Goal: Use online tool/utility: Use online tool/utility

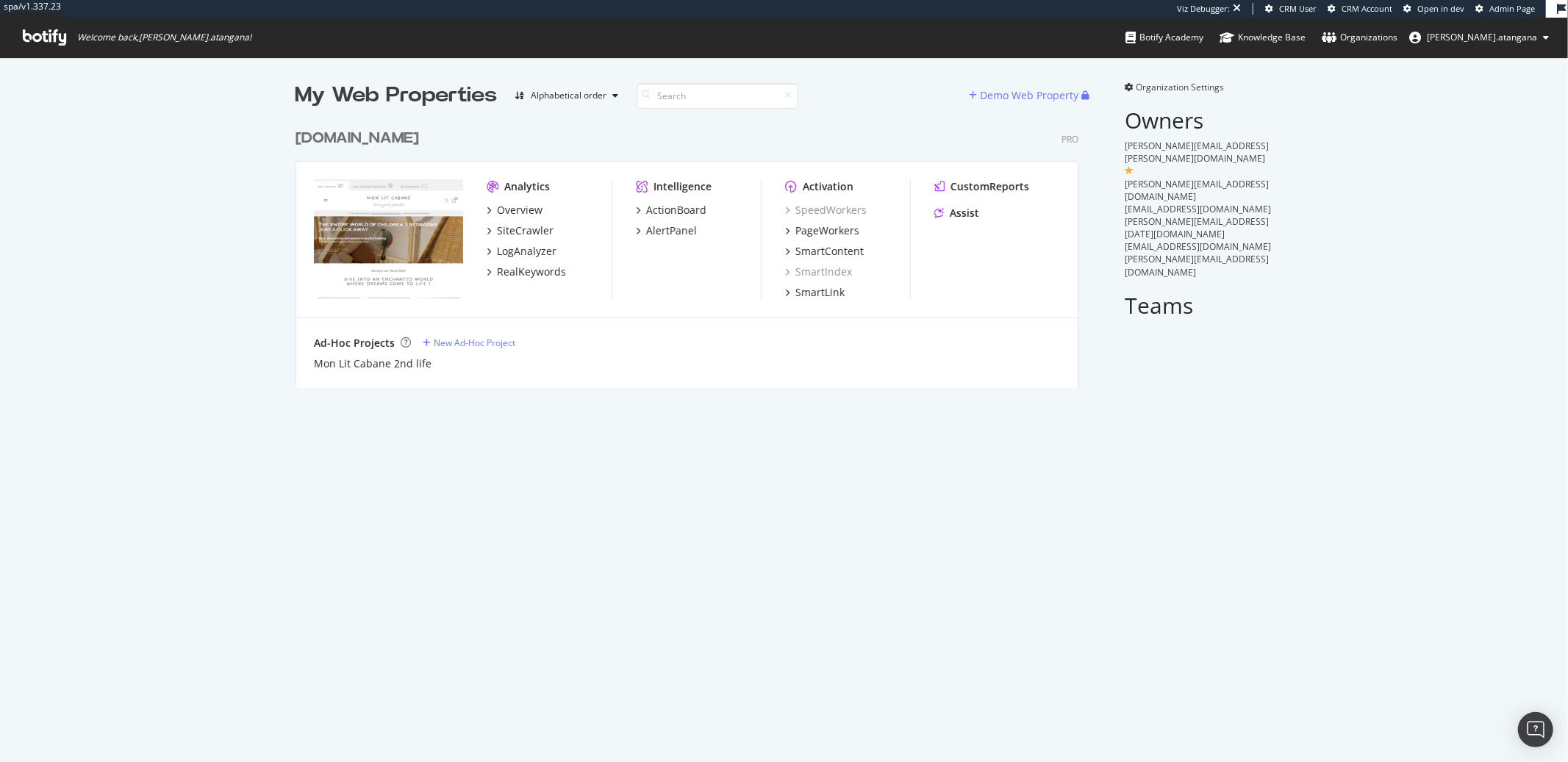
scroll to position [265, 782]
click at [837, 230] on div "PageWorkers" at bounding box center [827, 230] width 64 height 15
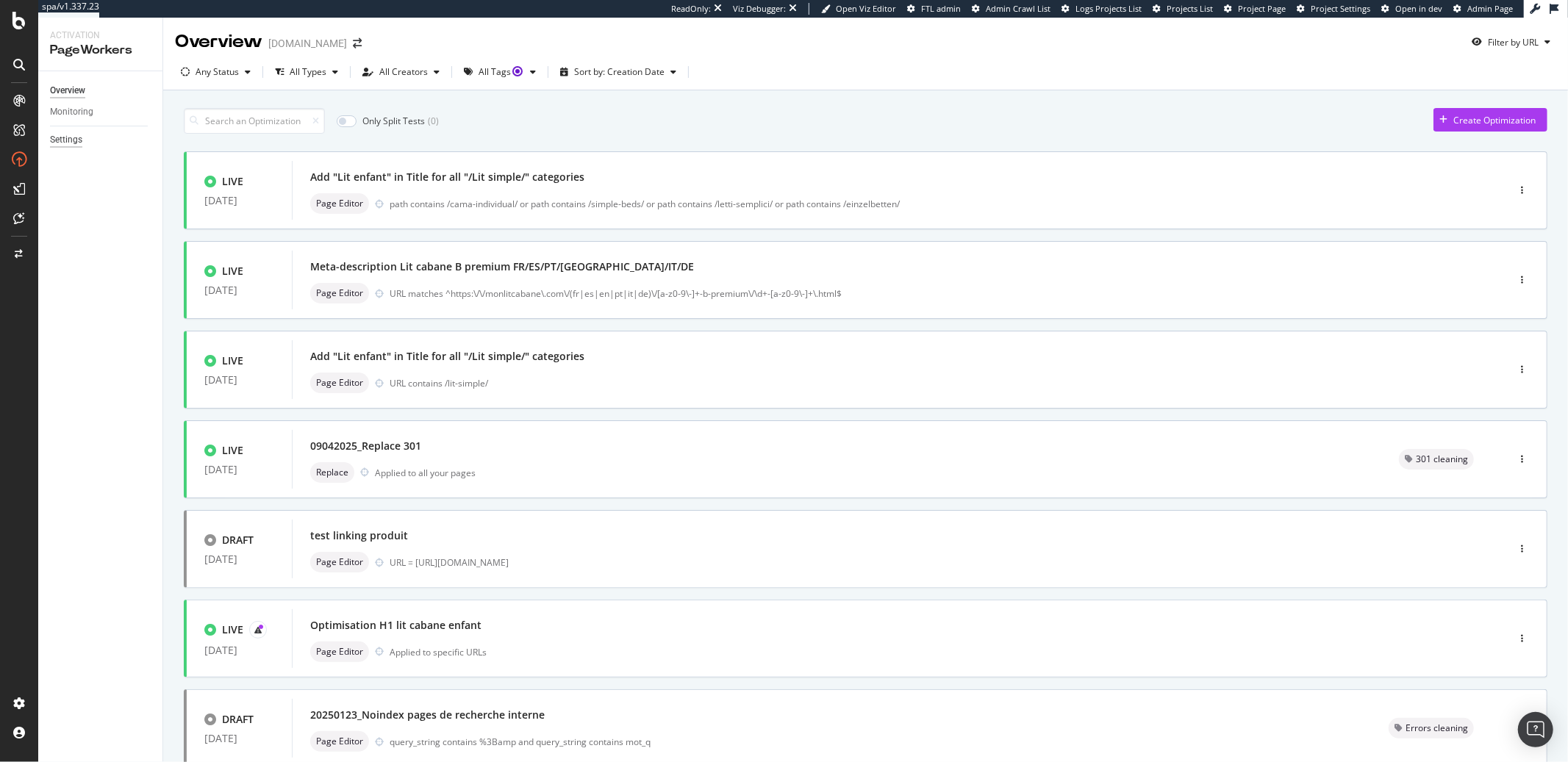
click at [59, 145] on div "Settings" at bounding box center [65, 140] width 32 height 16
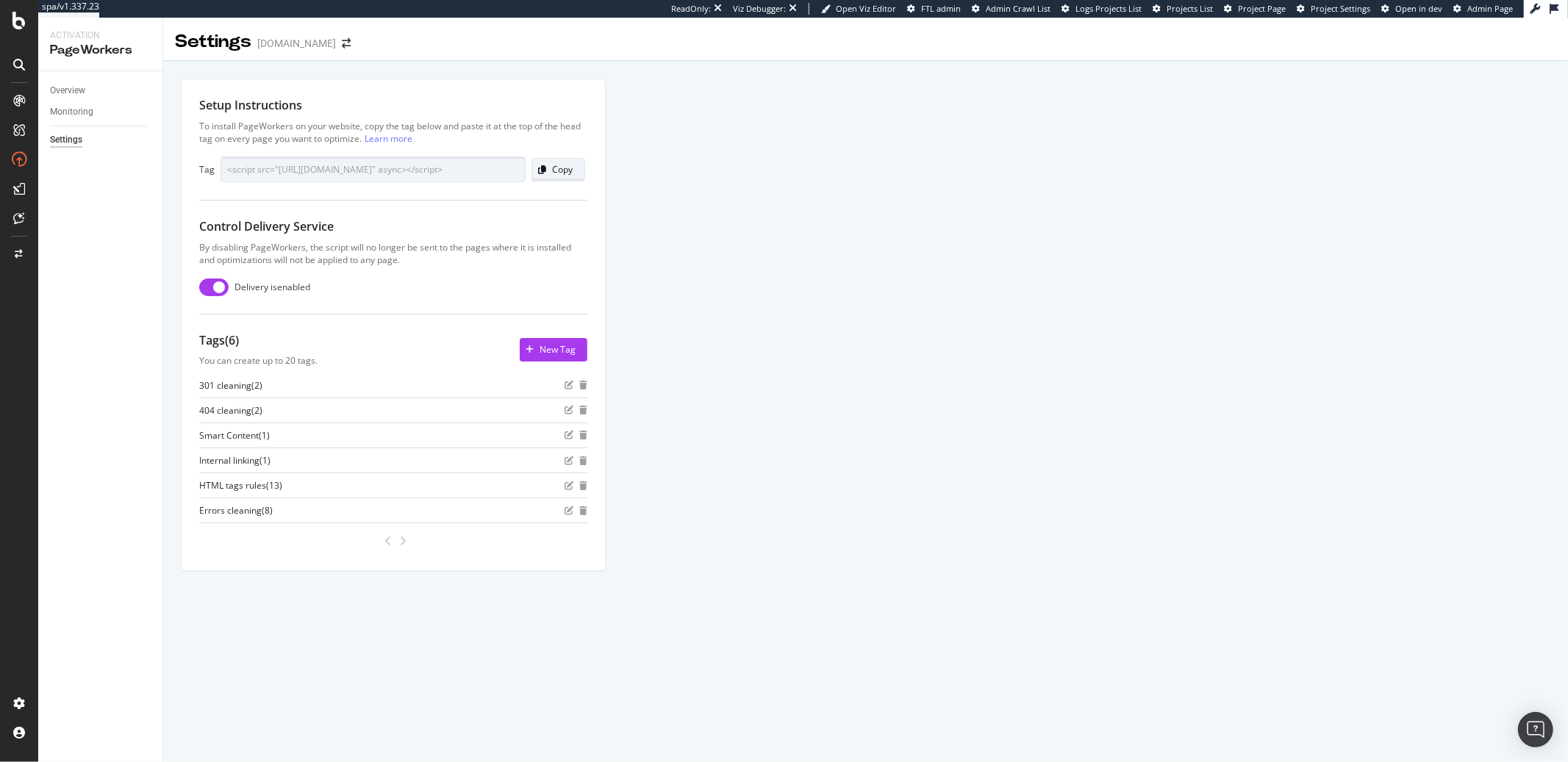
click at [560, 172] on div "Copy" at bounding box center [562, 169] width 20 height 13
click at [552, 171] on div "Copy" at bounding box center [562, 169] width 20 height 13
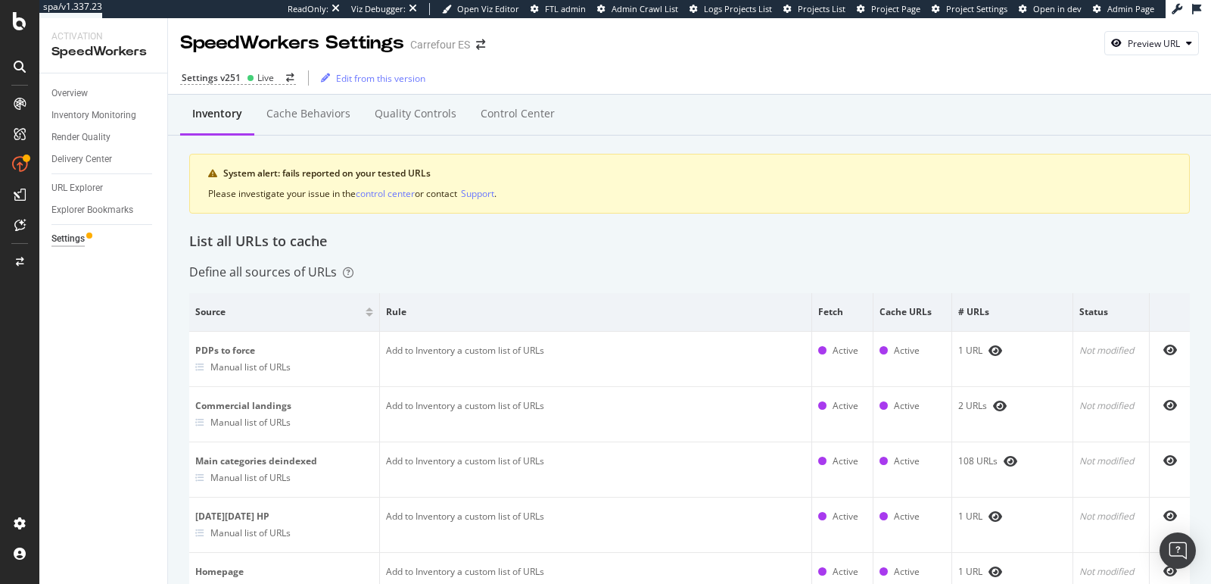
scroll to position [1292, 0]
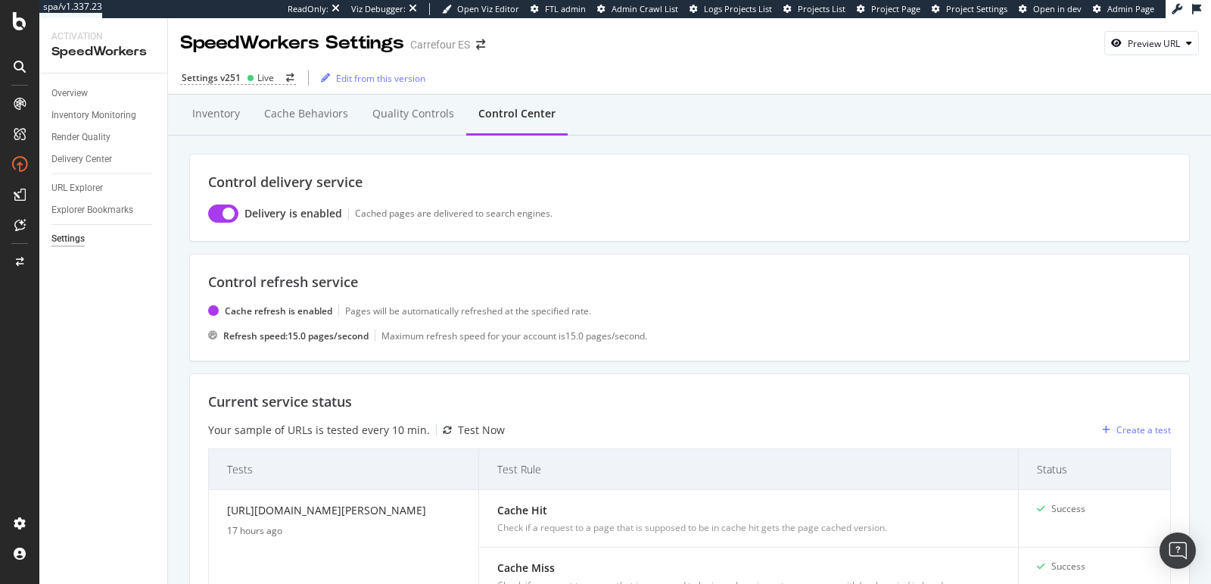
scroll to position [726, 0]
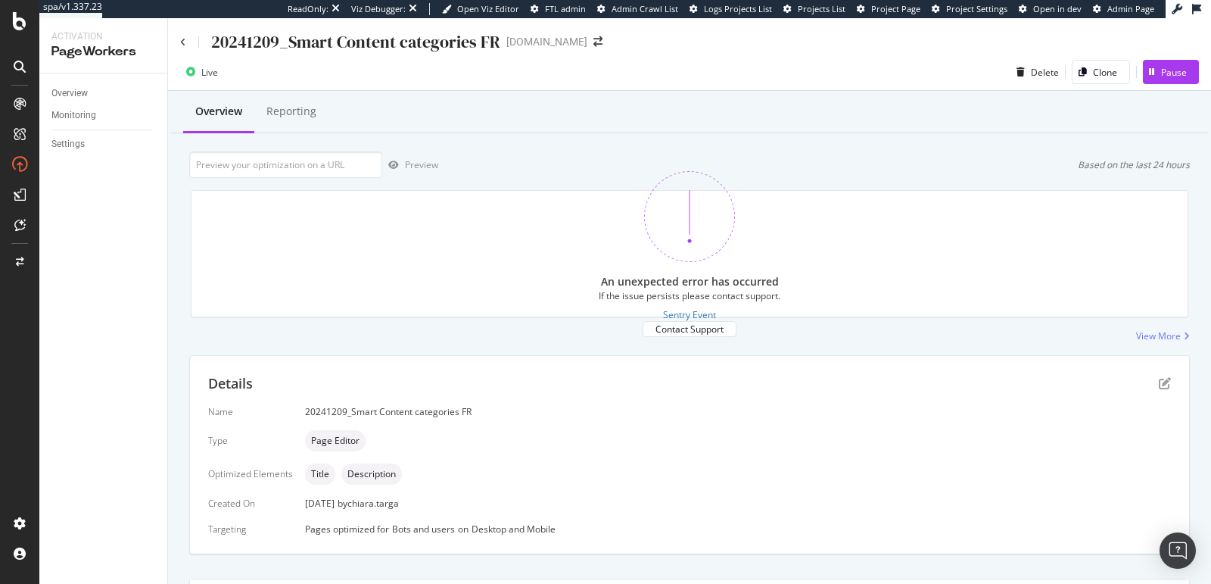
scroll to position [307, 0]
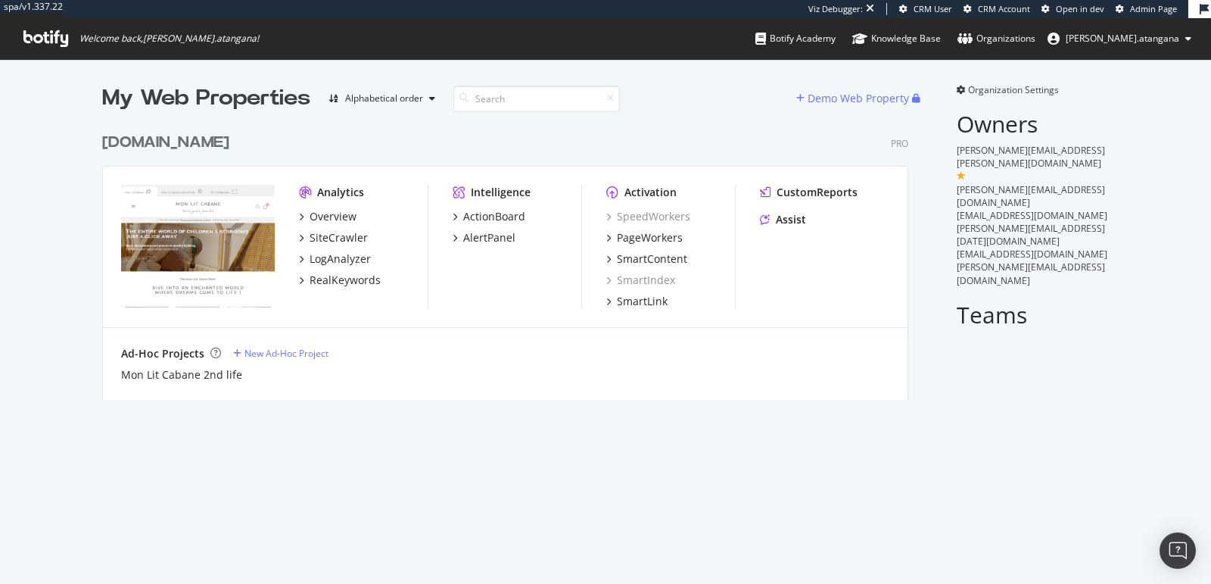
scroll to position [571, 1186]
click at [785, 213] on div "Assist" at bounding box center [791, 219] width 30 height 15
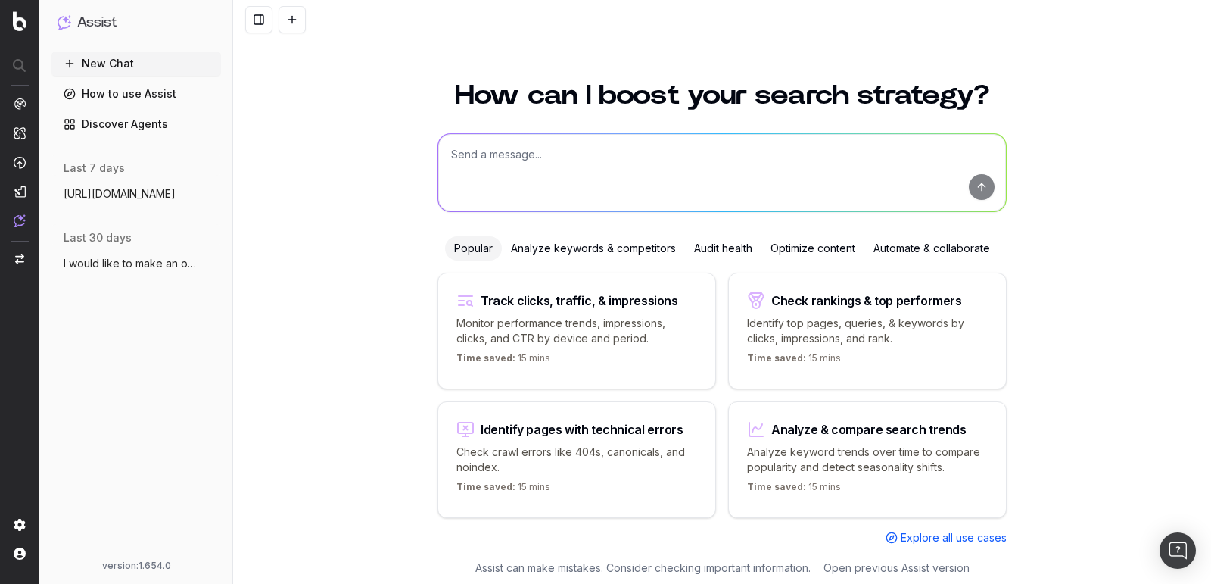
scroll to position [2, 0]
click at [739, 189] on textarea at bounding box center [722, 170] width 568 height 77
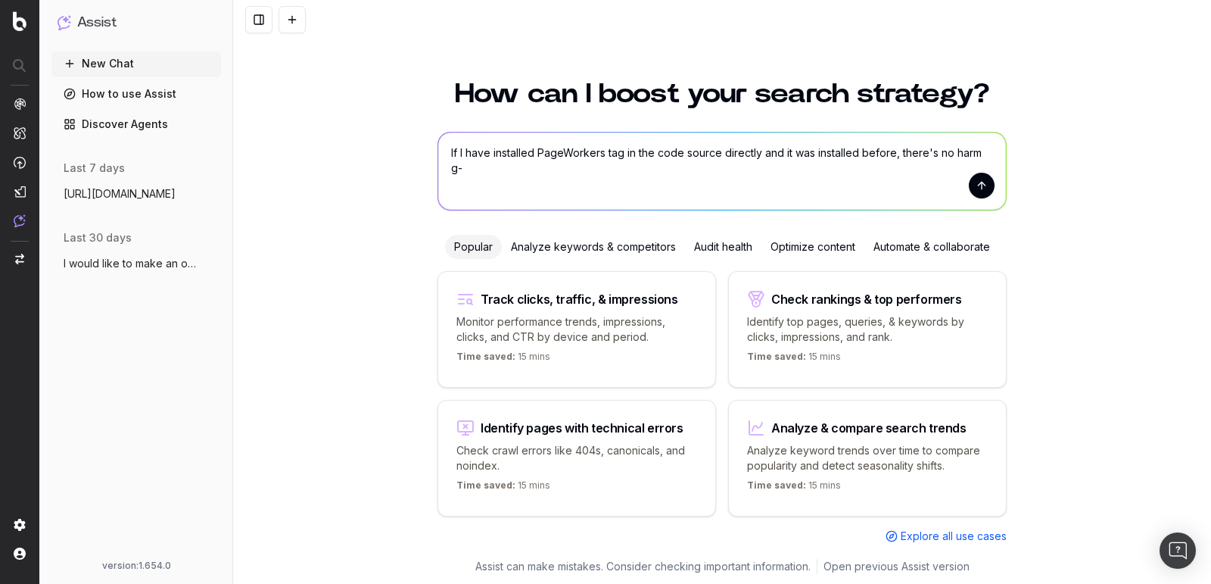
click at [888, 155] on textarea "If I have installed PageWorkers tag in the code source directly and it was inst…" at bounding box center [722, 170] width 568 height 77
click at [578, 176] on textarea "If I have installed PageWorkers tag in the code source directly and it was inst…" at bounding box center [722, 170] width 568 height 77
type textarea "If I have installed PageWorkers tag in the code source directly and it was inst…"
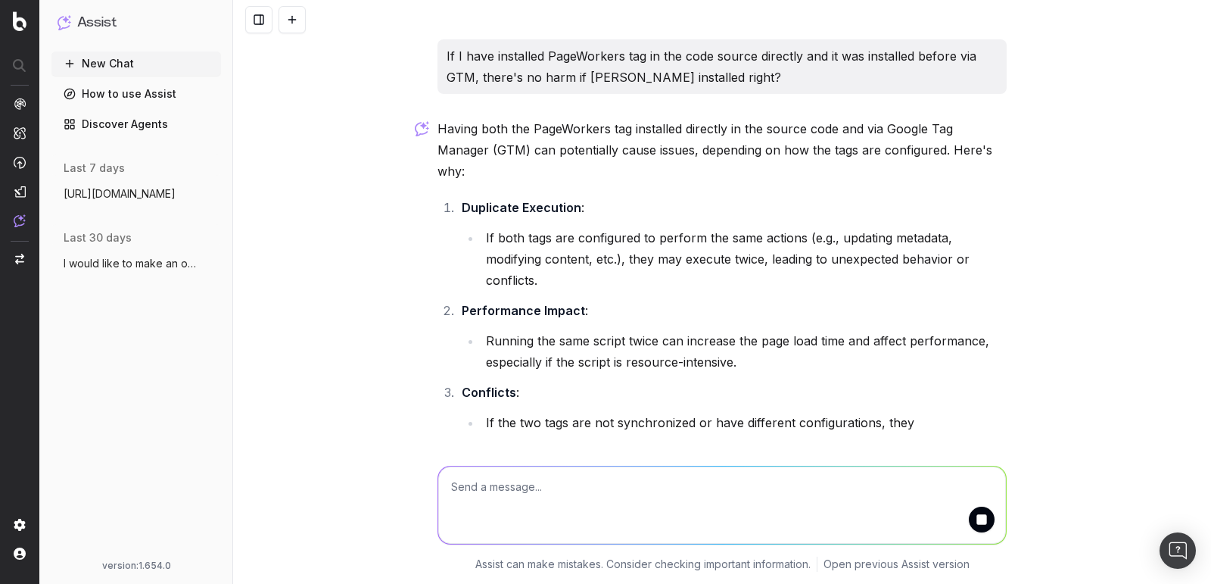
scroll to position [0, 0]
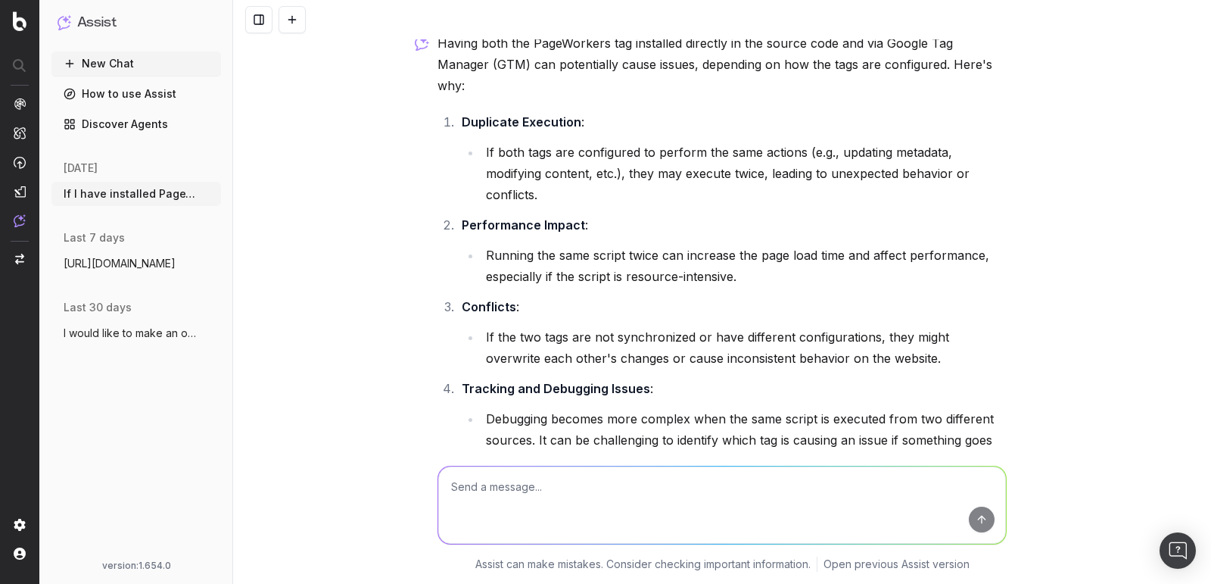
scroll to position [85, 0]
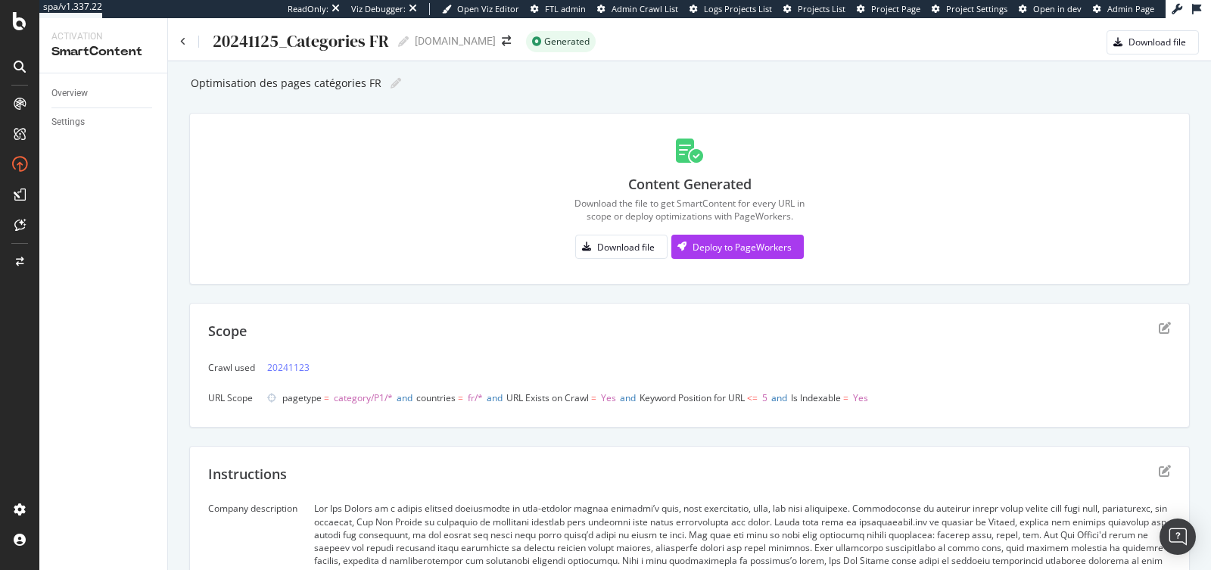
scroll to position [1101, 0]
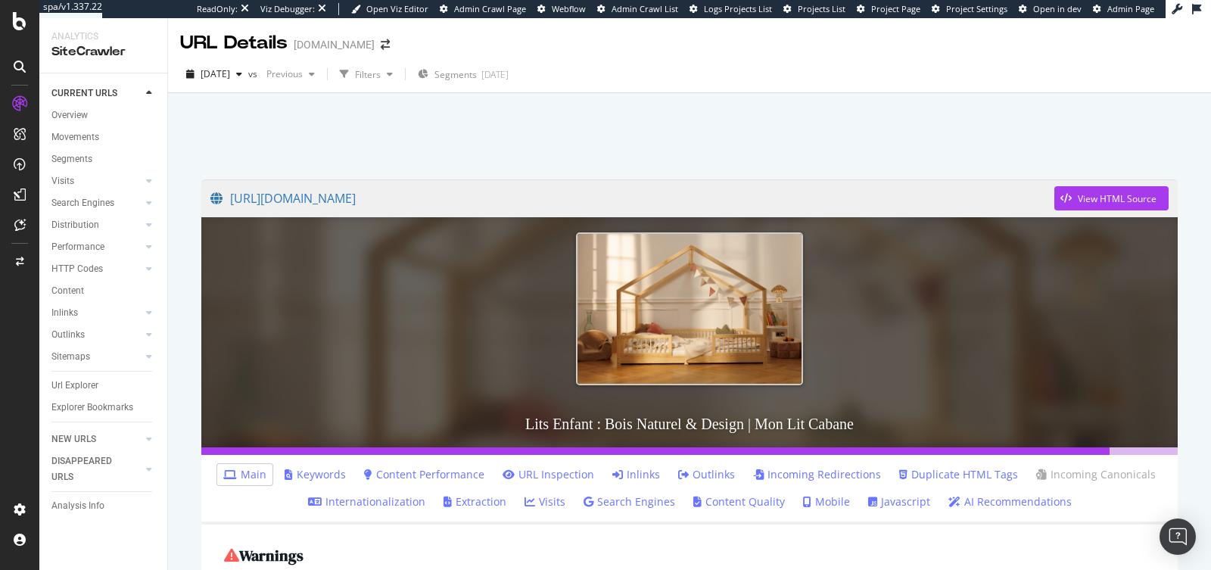
scroll to position [1178, 0]
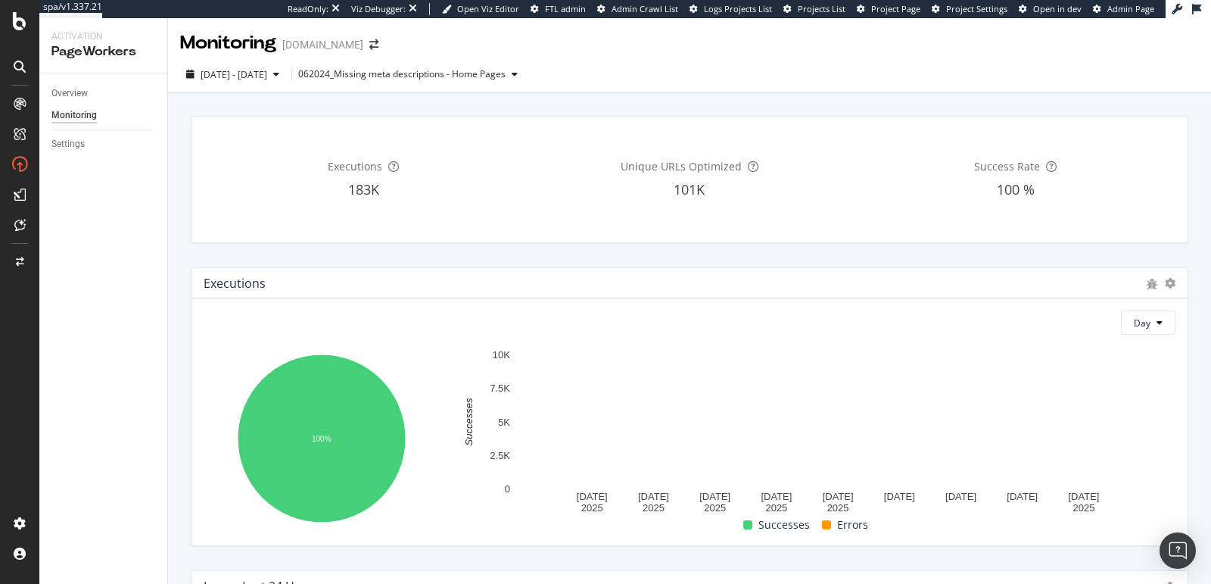
scroll to position [632, 0]
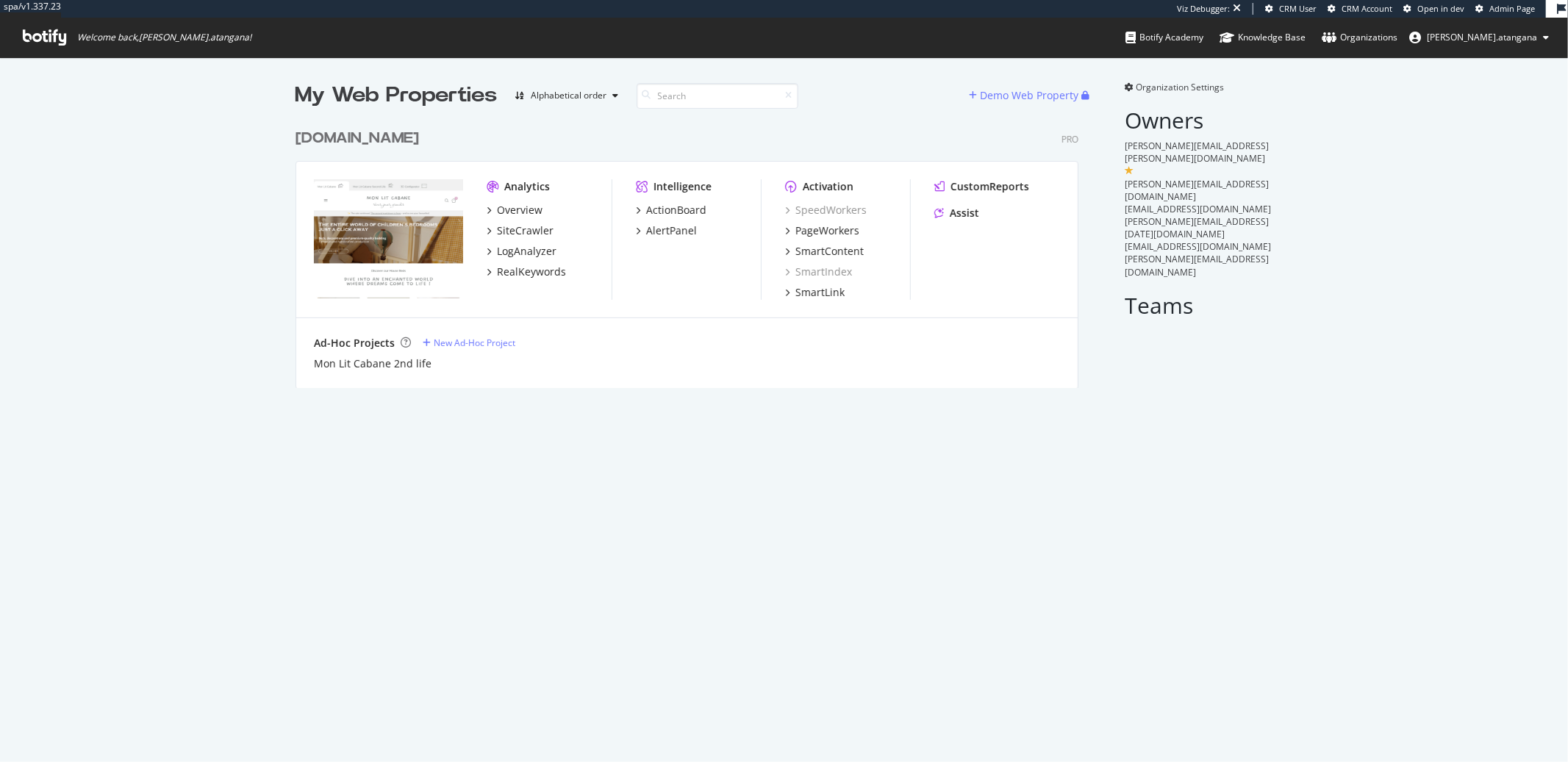
scroll to position [265, 782]
click at [795, 225] on div "PageWorkers" at bounding box center [827, 230] width 64 height 15
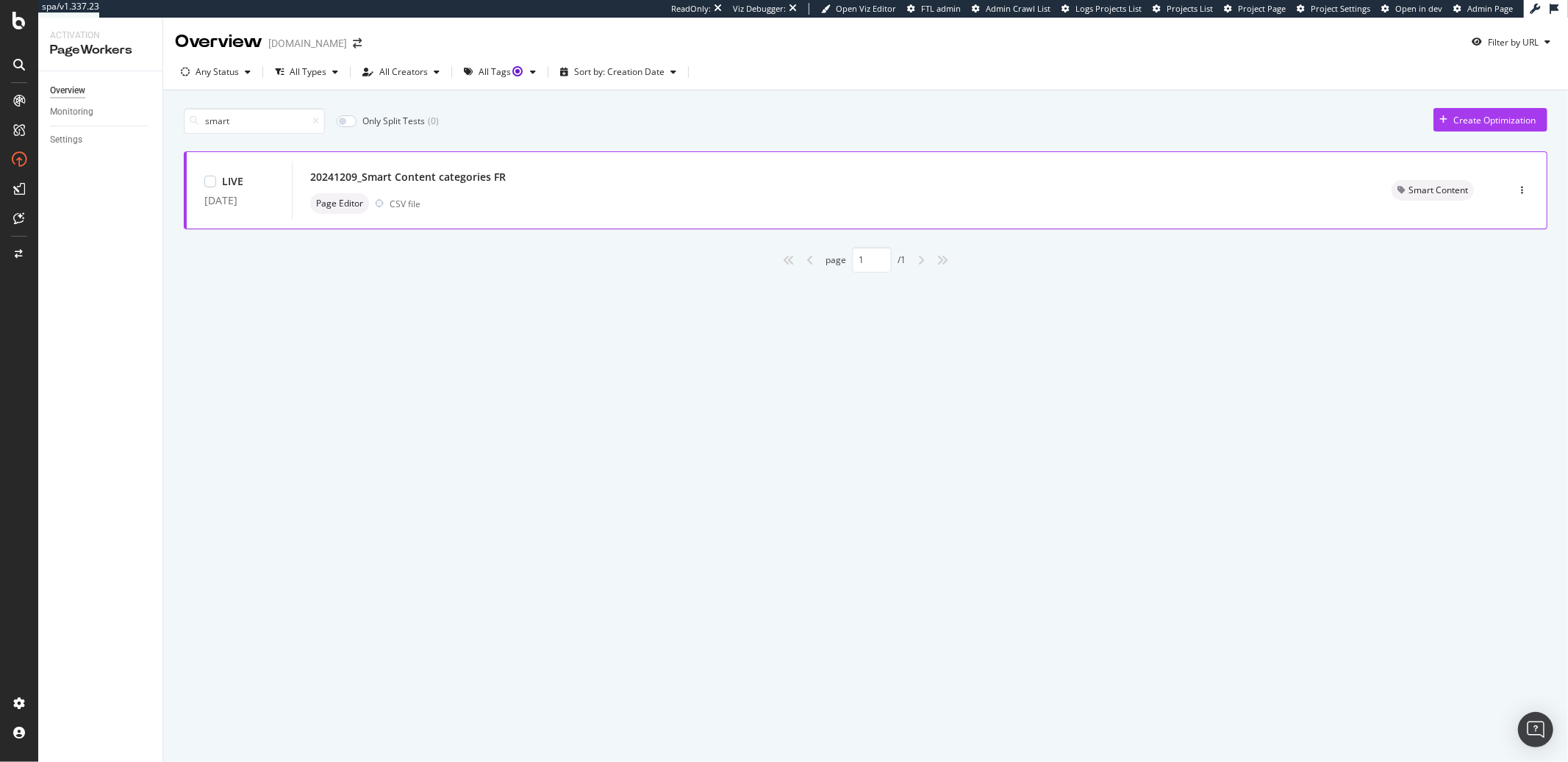
click at [384, 174] on div "20241209_Smart Content categories FR" at bounding box center [407, 177] width 195 height 15
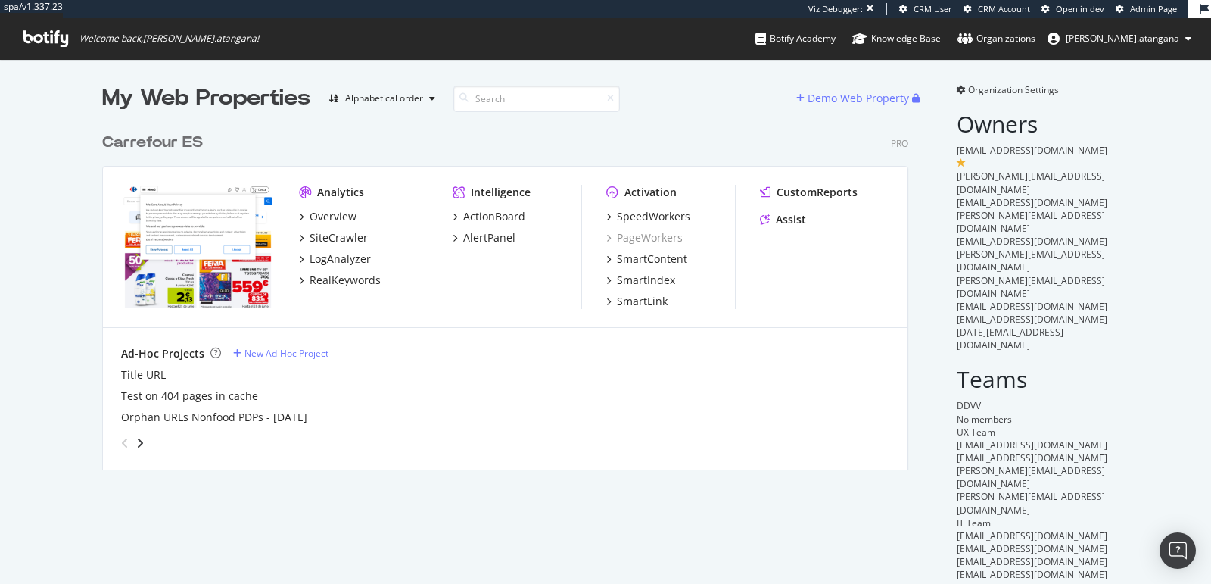
scroll to position [343, 805]
click at [629, 221] on div "SpeedWorkers" at bounding box center [653, 216] width 73 height 15
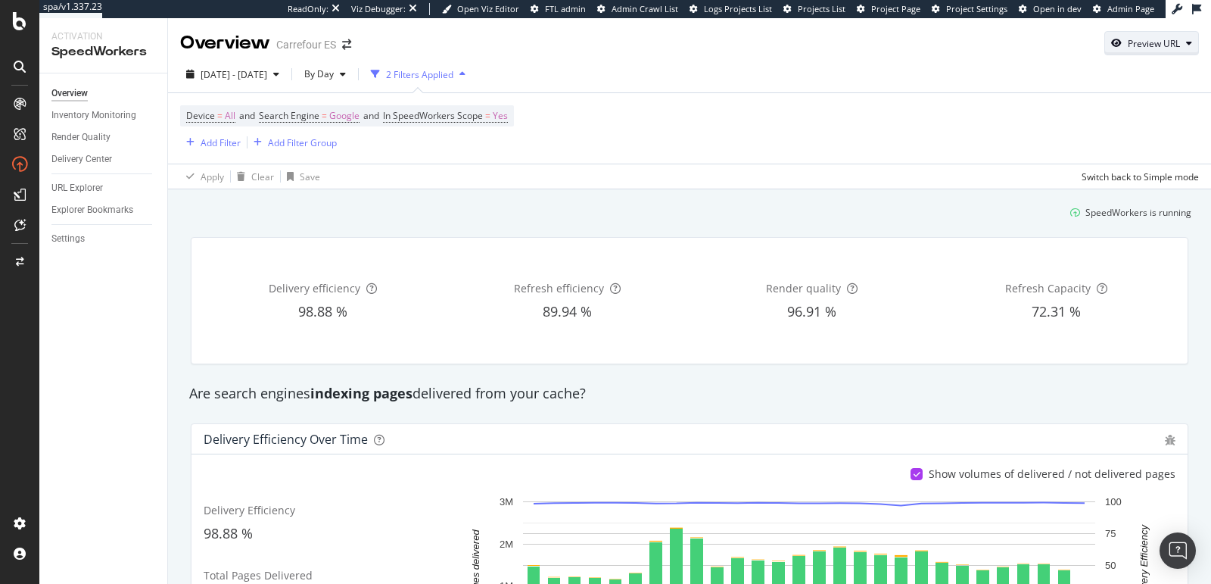
click at [1180, 45] on div "button" at bounding box center [1189, 43] width 18 height 9
click at [1098, 105] on input "url" at bounding box center [1092, 114] width 165 height 26
paste input "https://www.carrefour.es/balizas-v16"
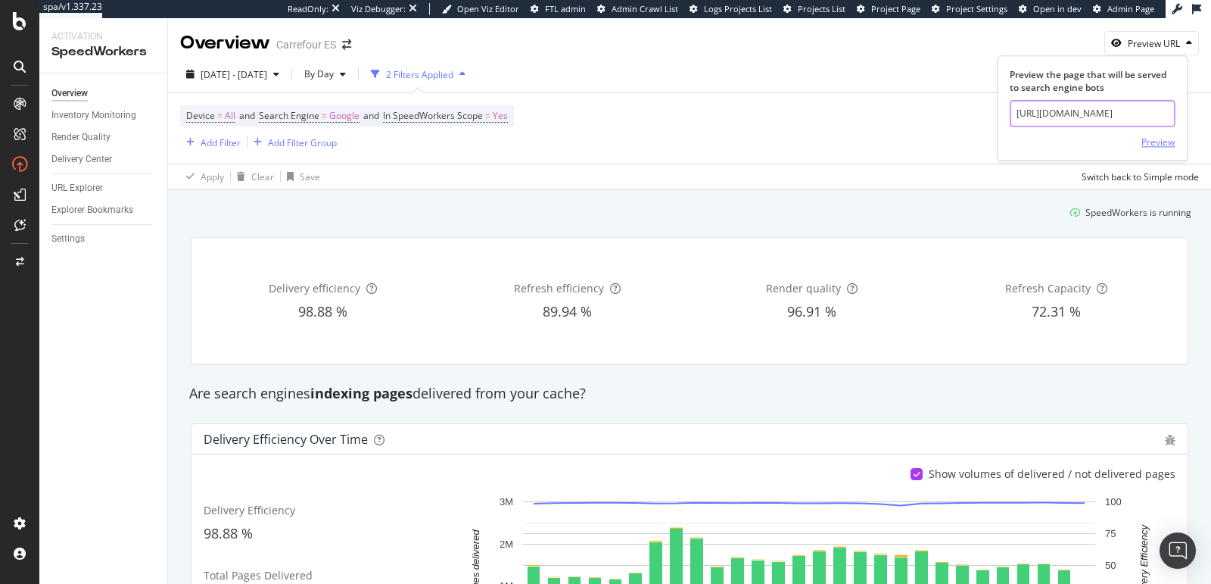
type input "https://www.carrefour.es/balizas-v16"
click at [1170, 139] on div "Preview" at bounding box center [1158, 142] width 33 height 13
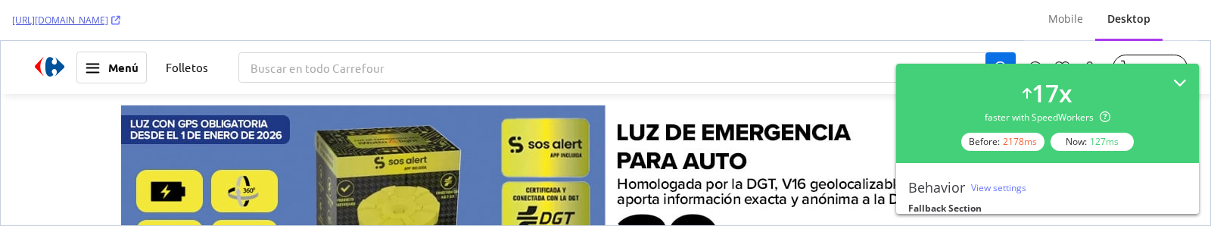
click at [120, 19] on icon at bounding box center [115, 20] width 9 height 9
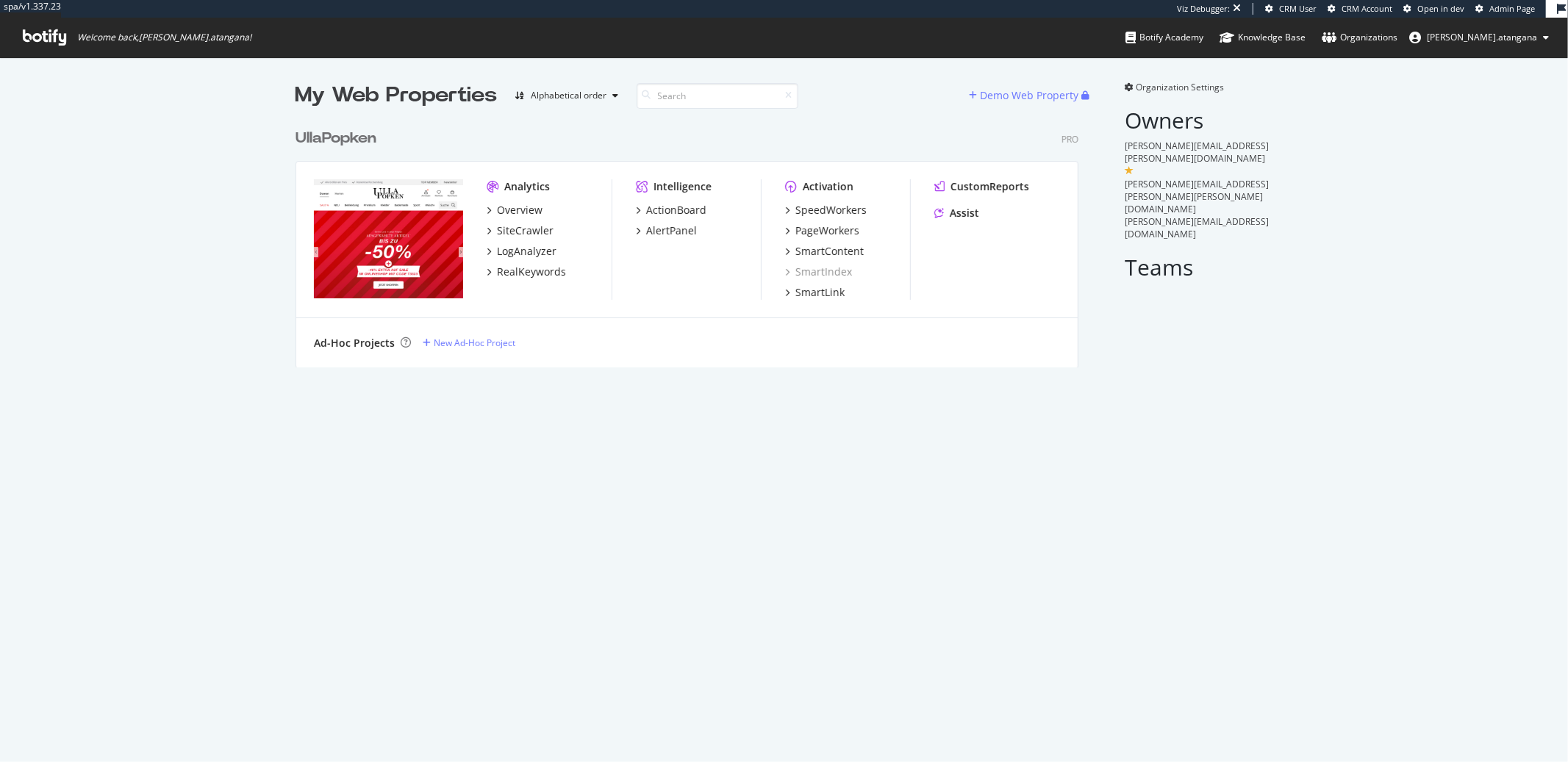
scroll to position [245, 782]
click at [816, 208] on div "SpeedWorkers" at bounding box center [830, 210] width 71 height 15
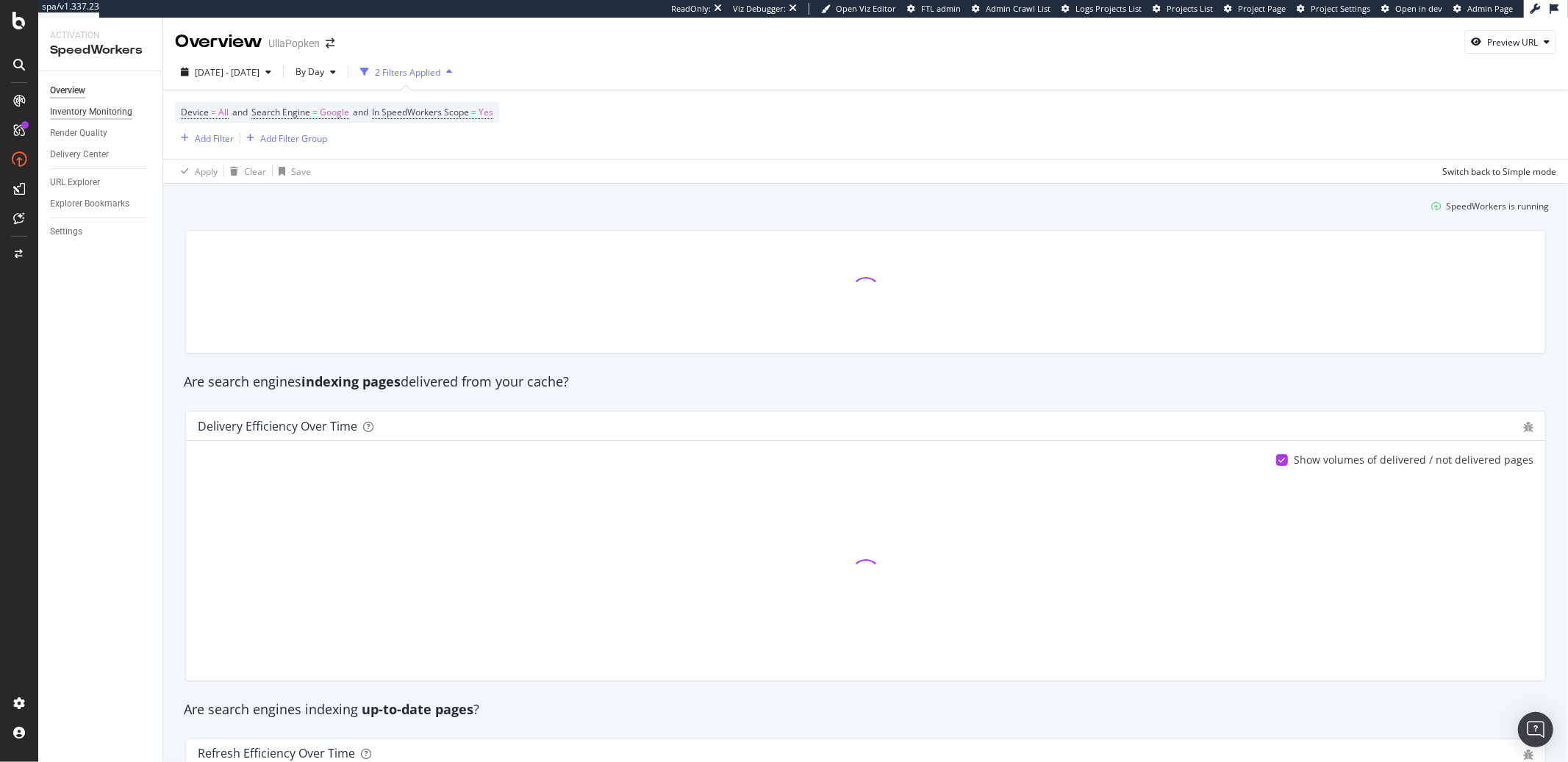
click at [108, 108] on div "Inventory Monitoring" at bounding box center [90, 112] width 83 height 16
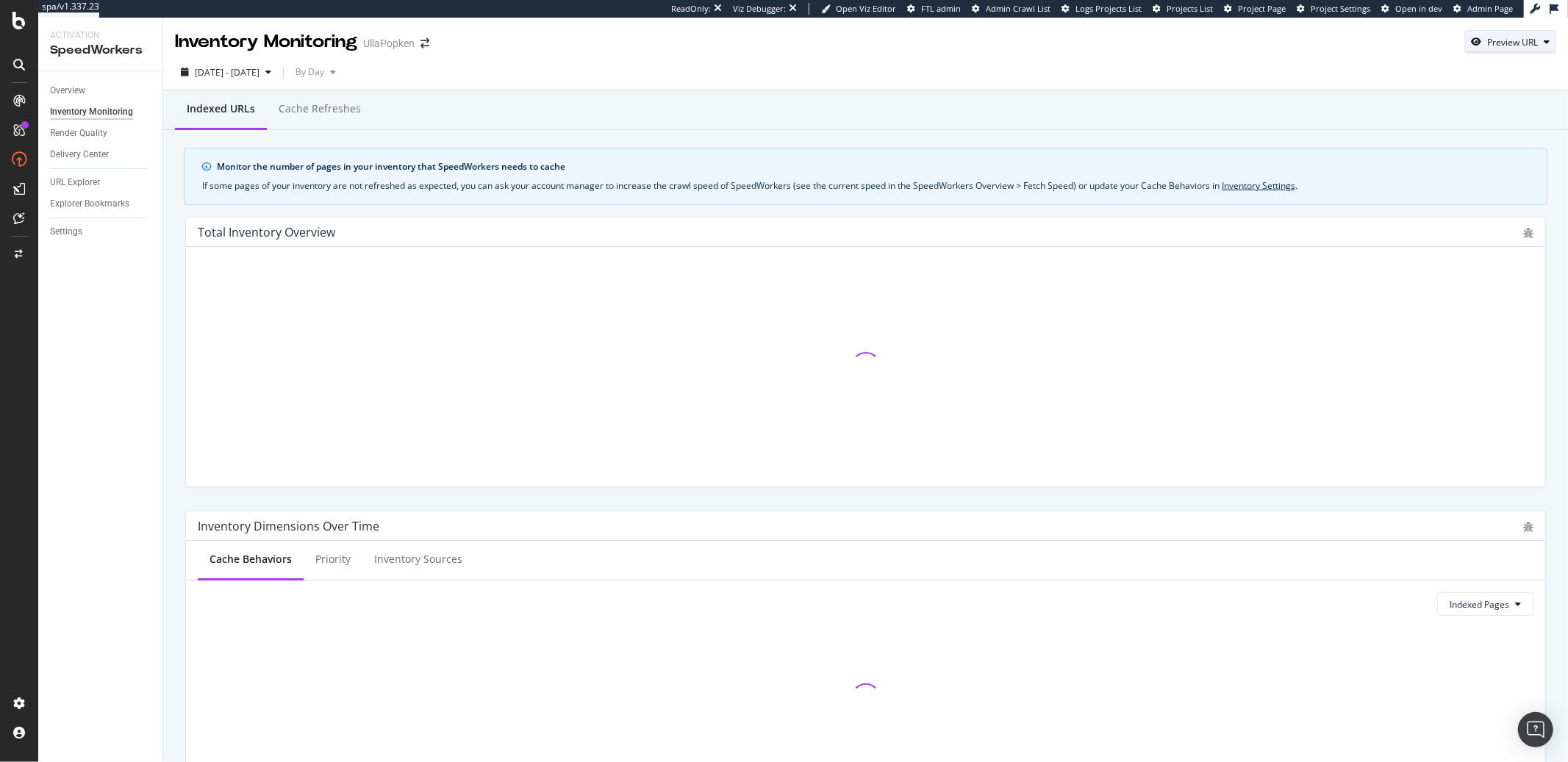
click at [1490, 41] on div "Preview URL" at bounding box center [1512, 42] width 50 height 13
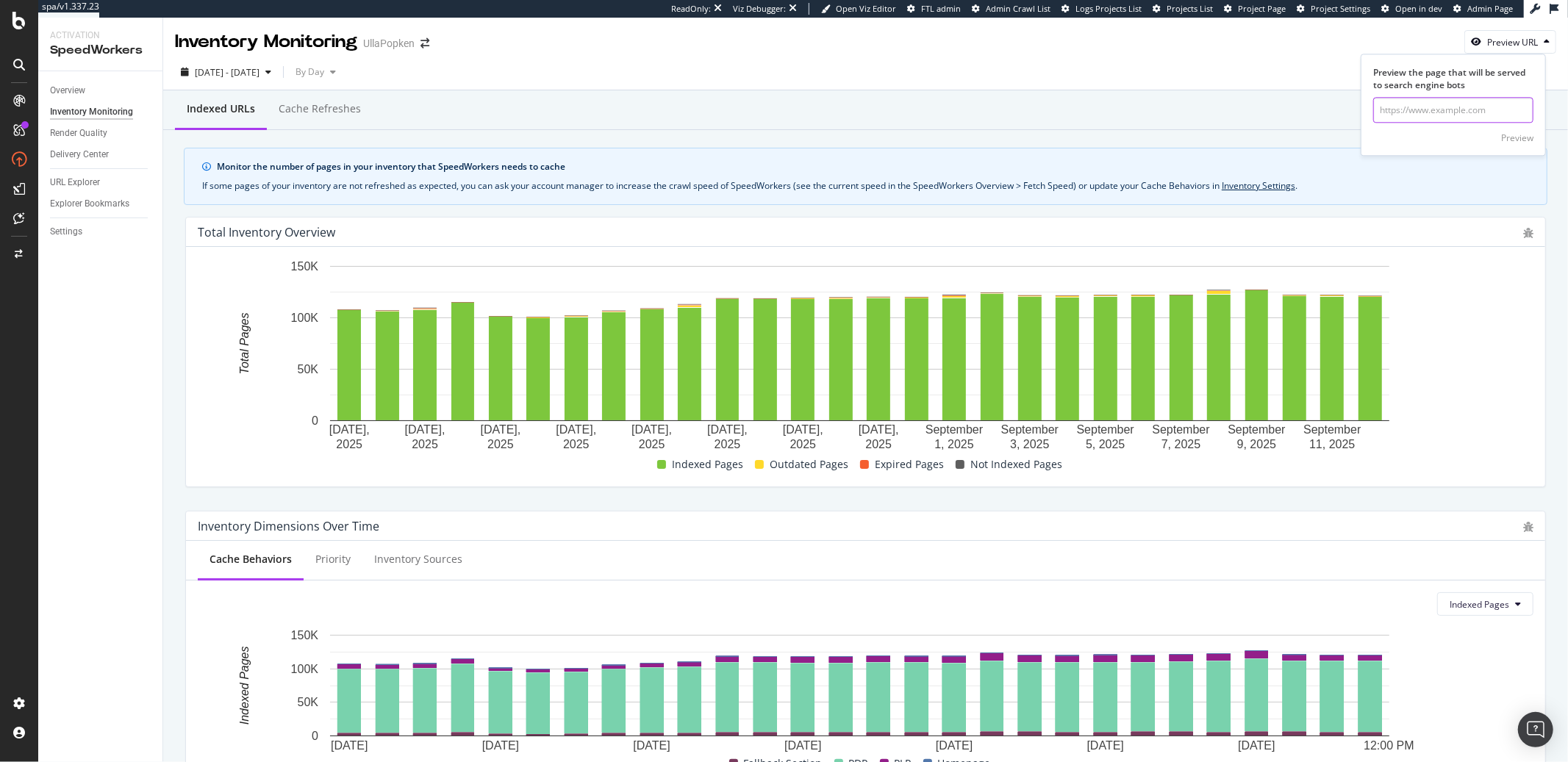
click at [1454, 102] on input "url" at bounding box center [1452, 111] width 160 height 25
paste input "https://www.ullapopken.de/de/hosen/hose/thermo-stretchhose-mony-konisches-bein-…"
type input "https://www.ullapopken.de/de/hosen/hose/thermo-stretchhose-mony-konisches-bein-…"
click at [1527, 138] on div "Preview" at bounding box center [1517, 138] width 32 height 13
